Goal: Communication & Community: Answer question/provide support

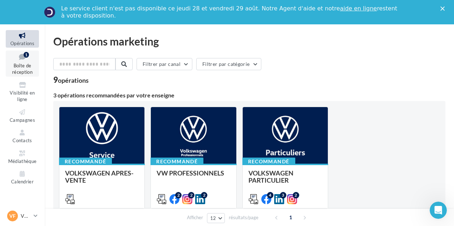
click at [31, 54] on icon at bounding box center [22, 57] width 29 height 10
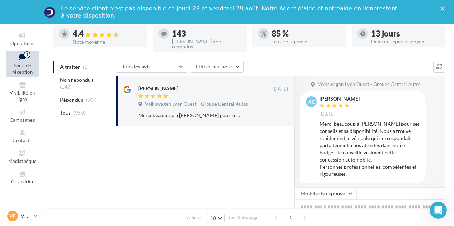
scroll to position [60, 0]
click at [307, 183] on button "Modèle de réponse" at bounding box center [326, 187] width 62 height 12
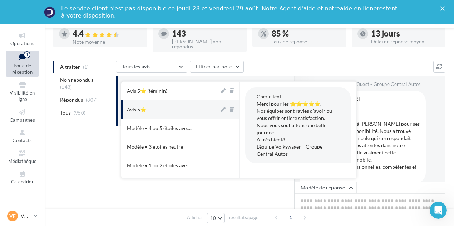
click at [177, 110] on button "Avis 5⭐" at bounding box center [170, 109] width 98 height 19
type textarea "**********"
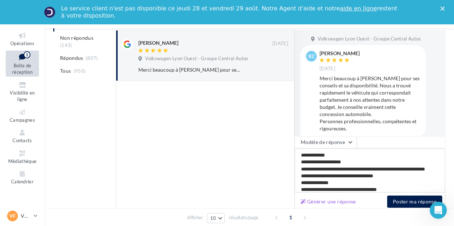
scroll to position [7, 0]
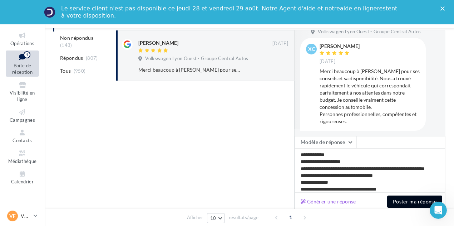
click at [413, 199] on button "Poster ma réponse" at bounding box center [415, 201] width 55 height 12
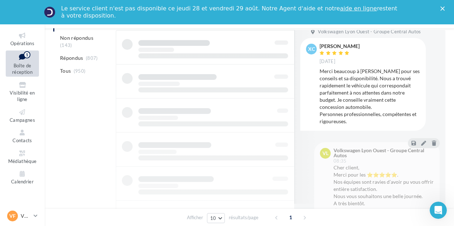
scroll to position [91, 0]
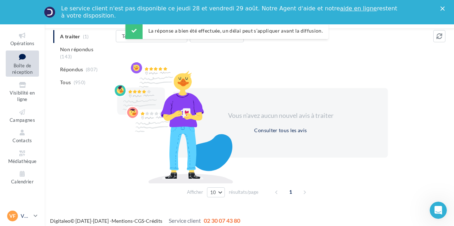
click at [24, 213] on p "VW Francheville" at bounding box center [26, 215] width 10 height 7
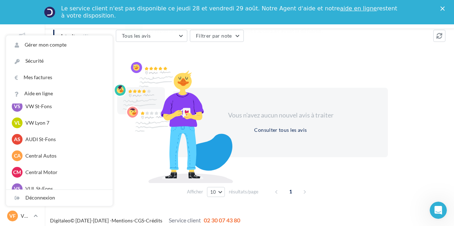
scroll to position [92, 0]
click at [51, 139] on p "AUDI St-Fons" at bounding box center [64, 138] width 79 height 7
